Goal: Transaction & Acquisition: Purchase product/service

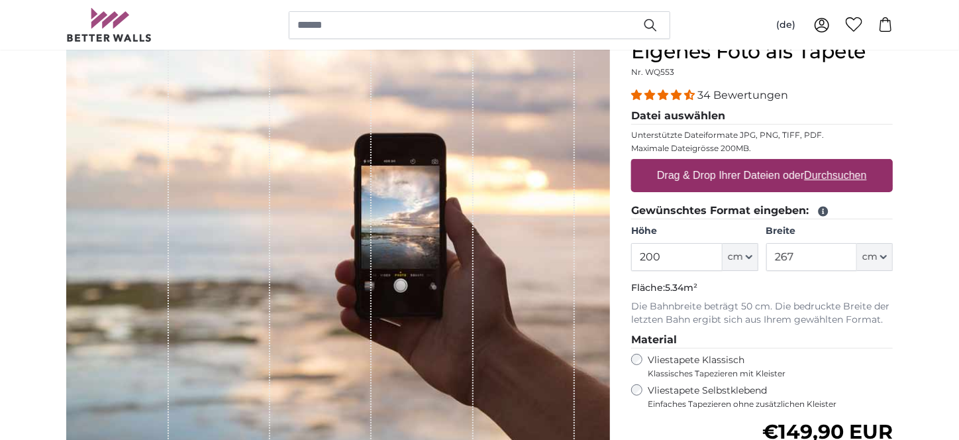
drag, startPoint x: 696, startPoint y: 274, endPoint x: 621, endPoint y: 249, distance: 78.8
click at [619, 264] on product-detail "Abbrechen Bild zuschneiden Bahnen ausblenden Eigenes Foto als Tapete Nr. WQ553 …" at bounding box center [480, 328] width 848 height 618
type input "220"
drag, startPoint x: 825, startPoint y: 272, endPoint x: 723, endPoint y: 288, distance: 103.4
click at [719, 271] on div "Höhe 220 ft cm Centimeter (cm) Inches (inch) Feet (ft. in.) Breite 267 ft cm Ce…" at bounding box center [762, 248] width 262 height 46
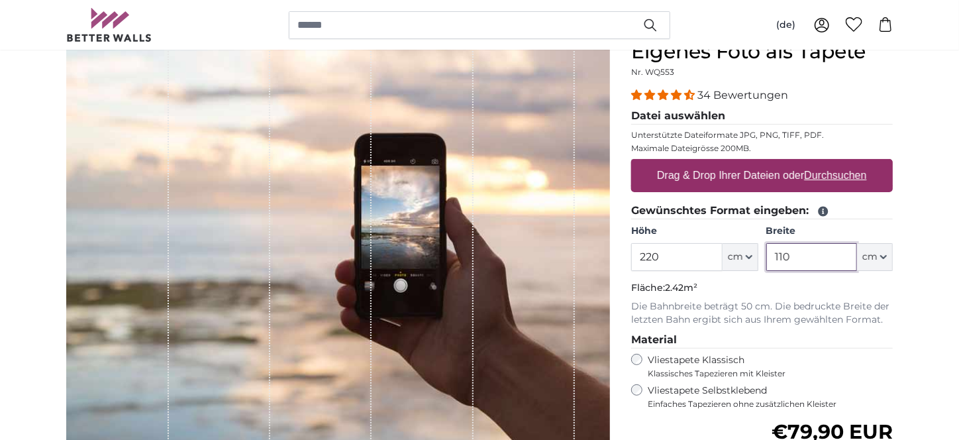
type input "110"
click at [821, 327] on p "Die Bahnbreite beträgt 50 cm. Die bedruckte Breite der letzten Bahn ergibt sich…" at bounding box center [762, 313] width 262 height 26
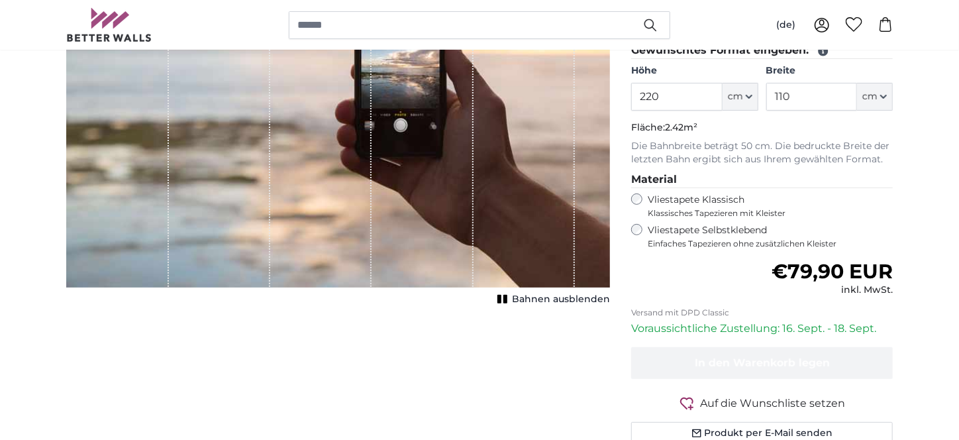
scroll to position [132, 0]
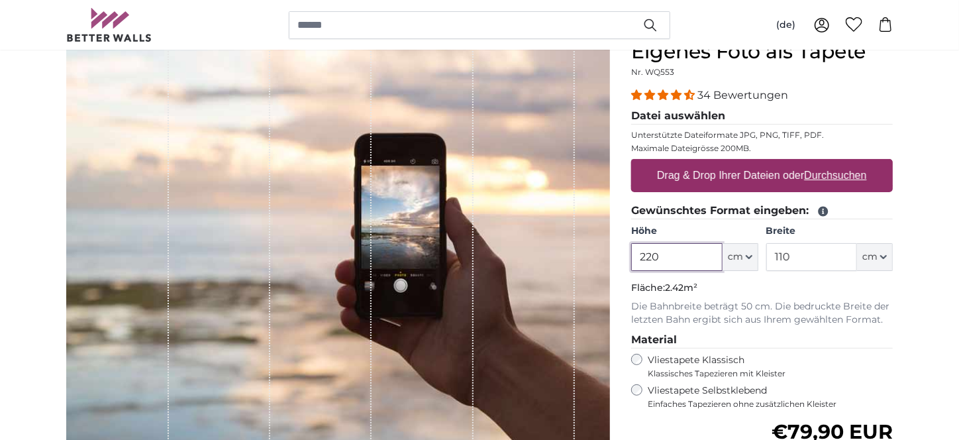
drag, startPoint x: 691, startPoint y: 274, endPoint x: 632, endPoint y: 267, distance: 59.3
click at [638, 268] on input "220" at bounding box center [676, 257] width 91 height 28
type input "210"
click at [862, 348] on legend "Material" at bounding box center [762, 340] width 262 height 17
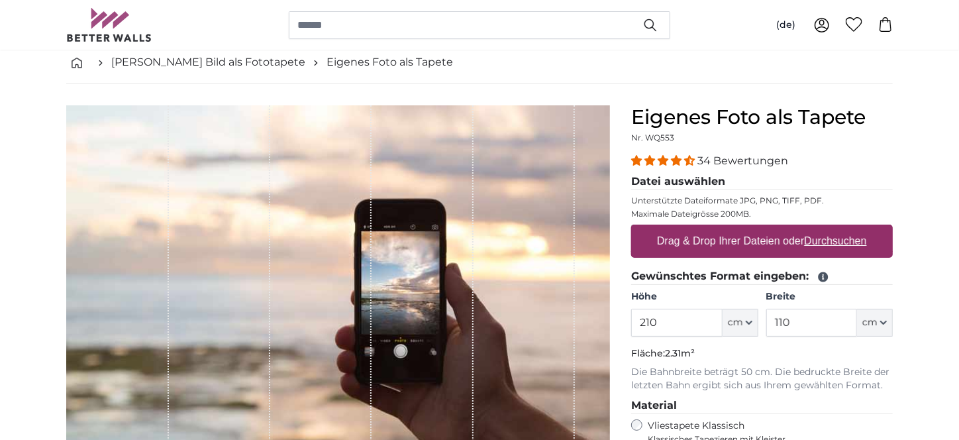
scroll to position [66, 0]
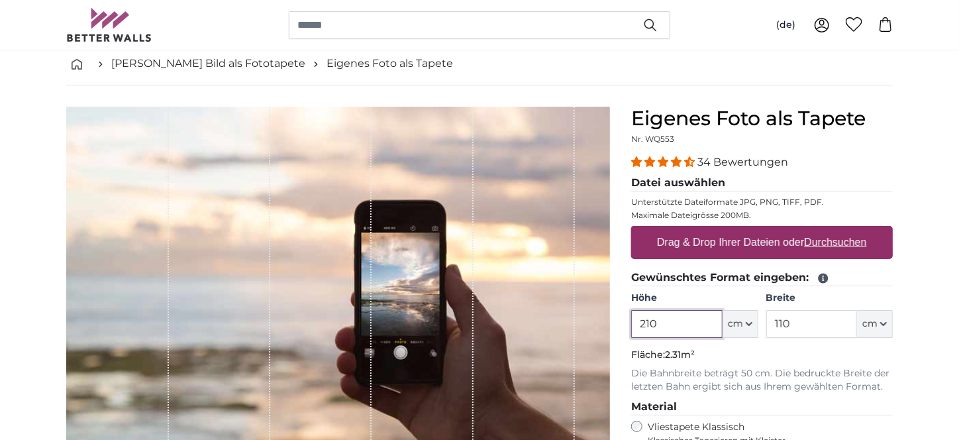
click at [664, 337] on input "210" at bounding box center [676, 324] width 91 height 28
drag, startPoint x: 813, startPoint y: 335, endPoint x: 738, endPoint y: 350, distance: 76.3
click at [738, 338] on div "Höhe 210 ft cm Centimeter (cm) Inches (inch) Feet (ft. in.) Breite 110 ft cm Ce…" at bounding box center [762, 314] width 262 height 46
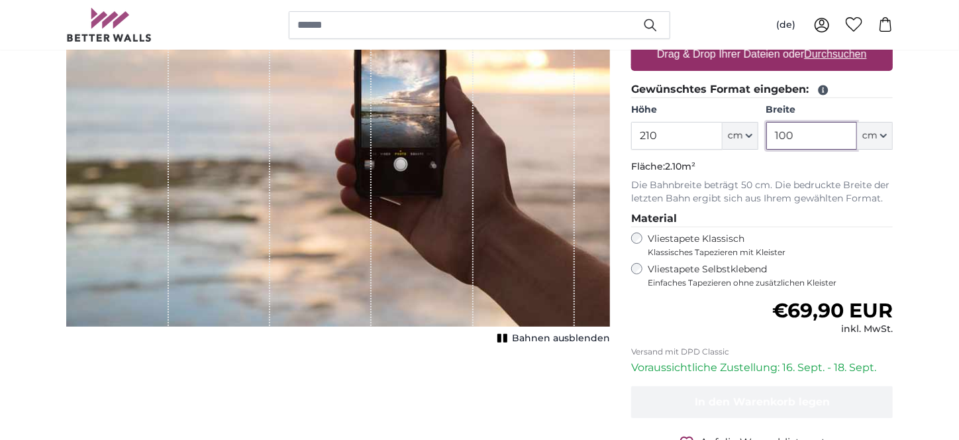
scroll to position [265, 0]
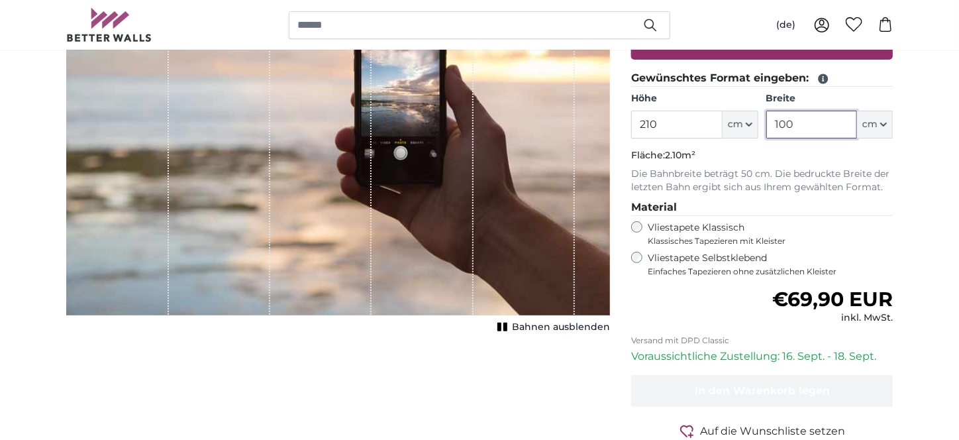
type input "100"
